Goal: Transaction & Acquisition: Purchase product/service

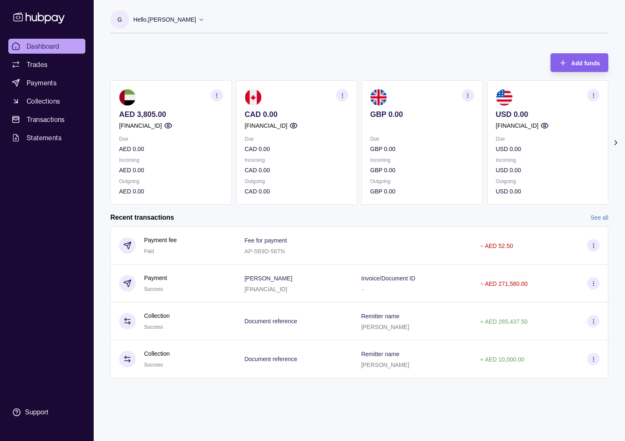
click at [219, 98] on icon "button" at bounding box center [217, 95] width 6 height 6
click at [255, 217] on div "Recent transactions See all" at bounding box center [359, 217] width 498 height 9
click at [40, 85] on span "Payments" at bounding box center [42, 83] width 30 height 10
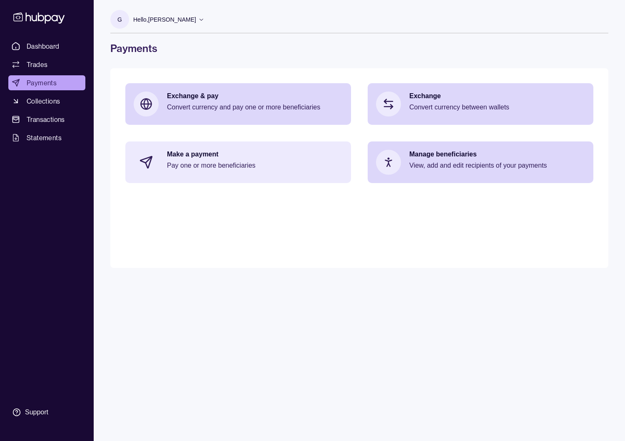
click at [242, 160] on div "Make a payment Pay one or more beneficiaries" at bounding box center [255, 162] width 176 height 25
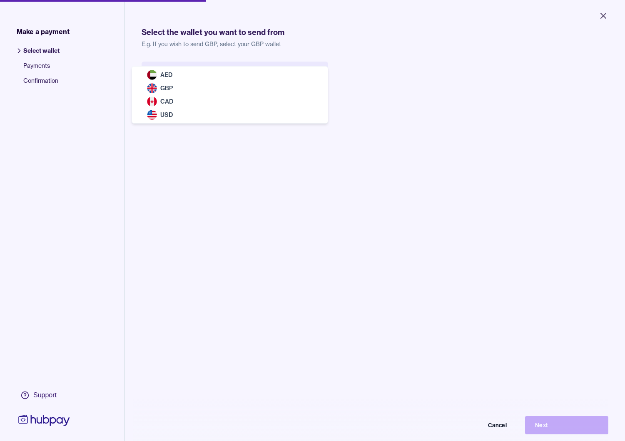
click at [297, 77] on body "Close Make a payment Select wallet Payments Confirmation Support Select the wal…" at bounding box center [312, 220] width 625 height 441
click at [289, 78] on body "Close Make a payment Select wallet Payments Confirmation Support Select the wal…" at bounding box center [312, 220] width 625 height 441
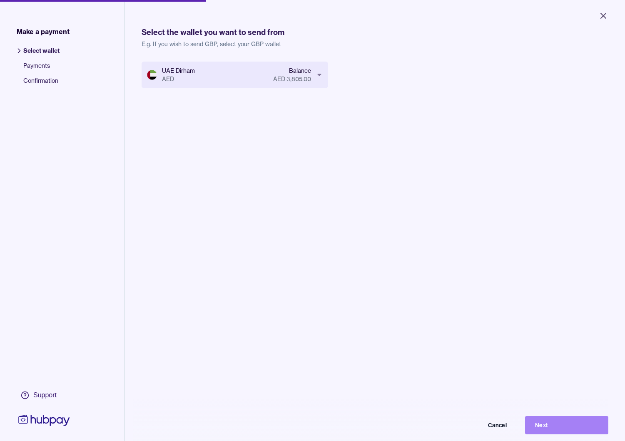
click at [542, 426] on button "Next" at bounding box center [566, 425] width 83 height 18
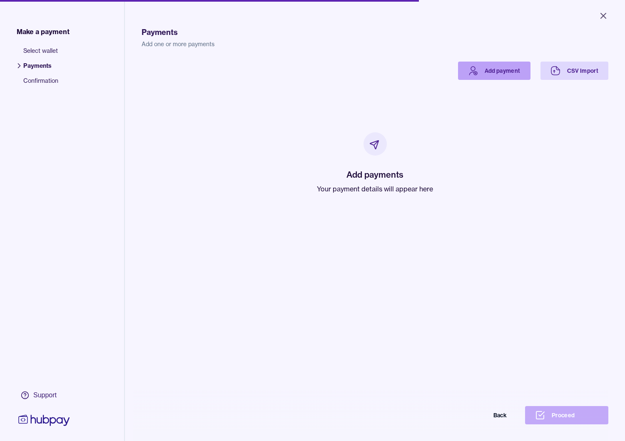
click at [485, 70] on link "Add payment" at bounding box center [494, 71] width 72 height 18
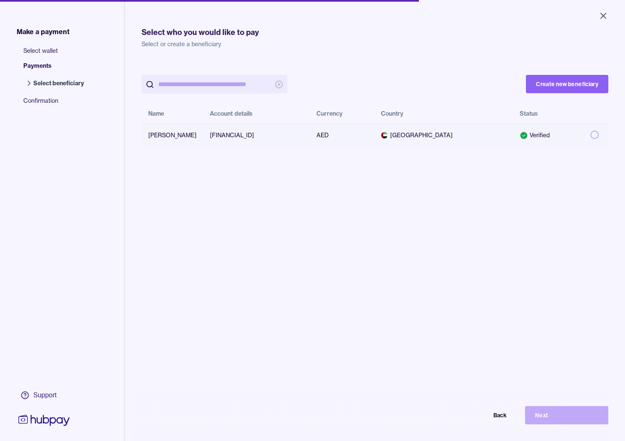
click at [228, 137] on td "[FINANCIAL_ID]" at bounding box center [256, 135] width 107 height 23
click at [549, 421] on button "Next" at bounding box center [566, 415] width 83 height 18
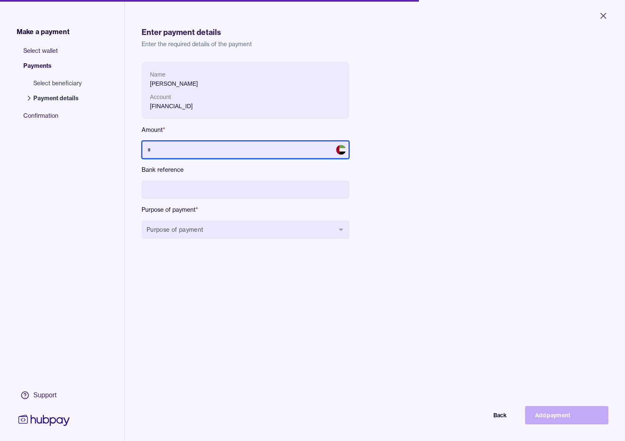
click at [179, 144] on input "text" at bounding box center [246, 150] width 208 height 18
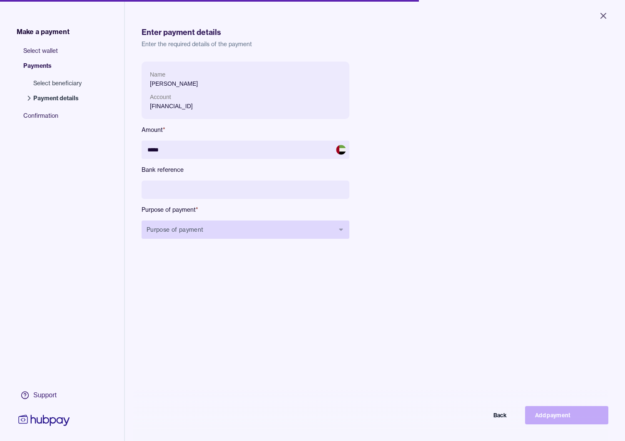
click at [212, 232] on button "Purpose of payment" at bounding box center [246, 230] width 208 height 18
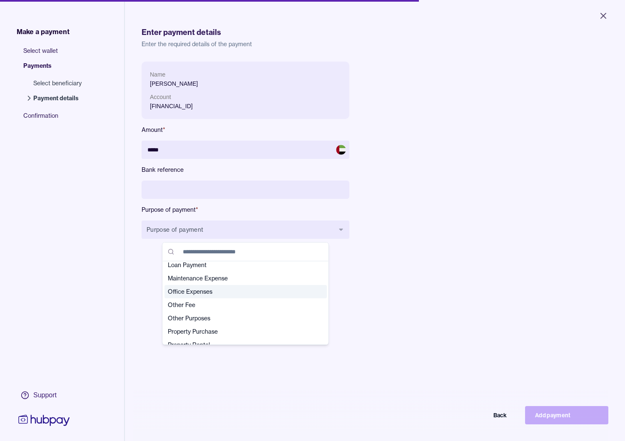
scroll to position [165, 0]
click at [193, 289] on span "Office Expenses" at bounding box center [241, 291] width 146 height 8
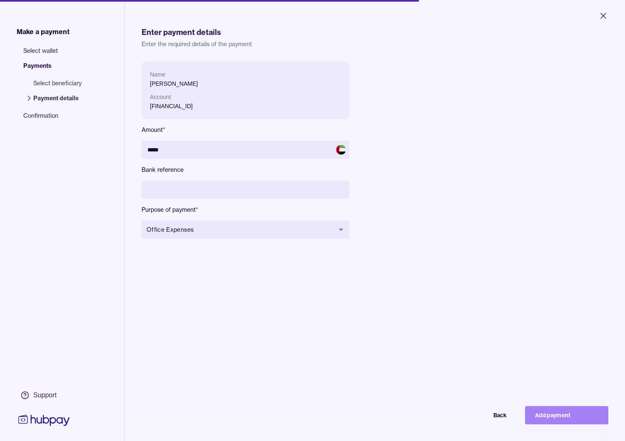
click at [551, 419] on button "Add payment" at bounding box center [566, 415] width 83 height 18
type input "****"
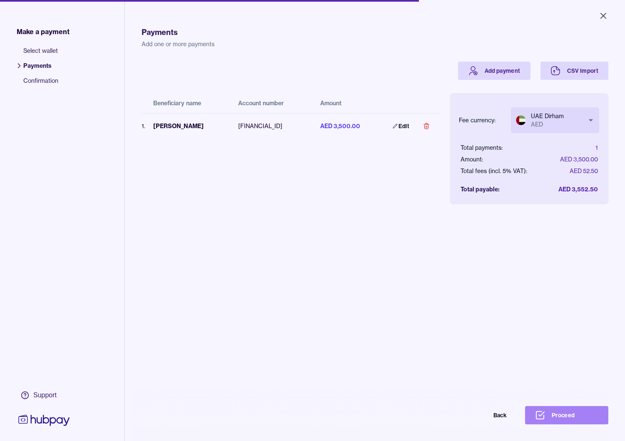
click at [546, 414] on button "Proceed" at bounding box center [566, 415] width 83 height 18
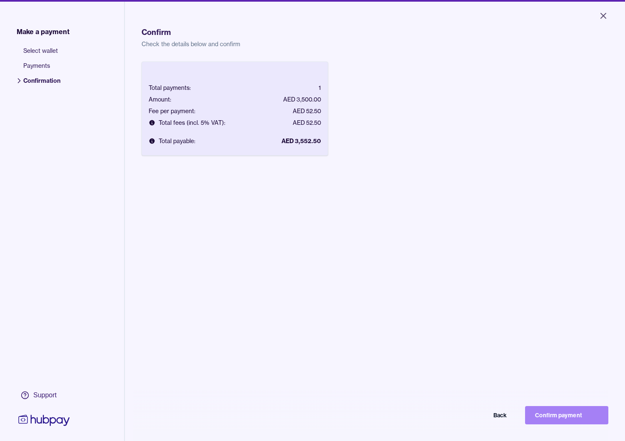
click at [558, 422] on button "Confirm payment" at bounding box center [566, 415] width 83 height 18
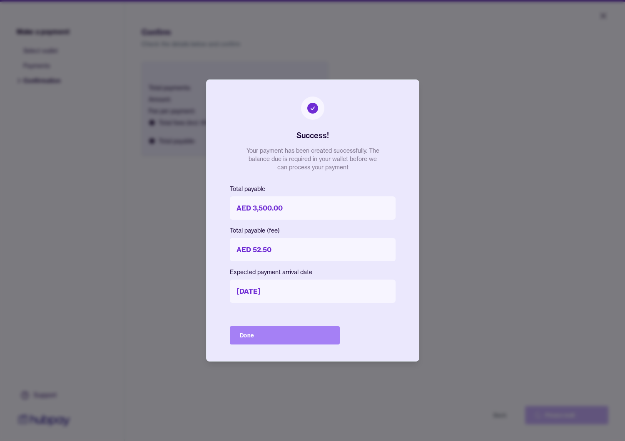
click at [288, 336] on button "Done" at bounding box center [285, 336] width 110 height 18
